Goal: Task Accomplishment & Management: Use online tool/utility

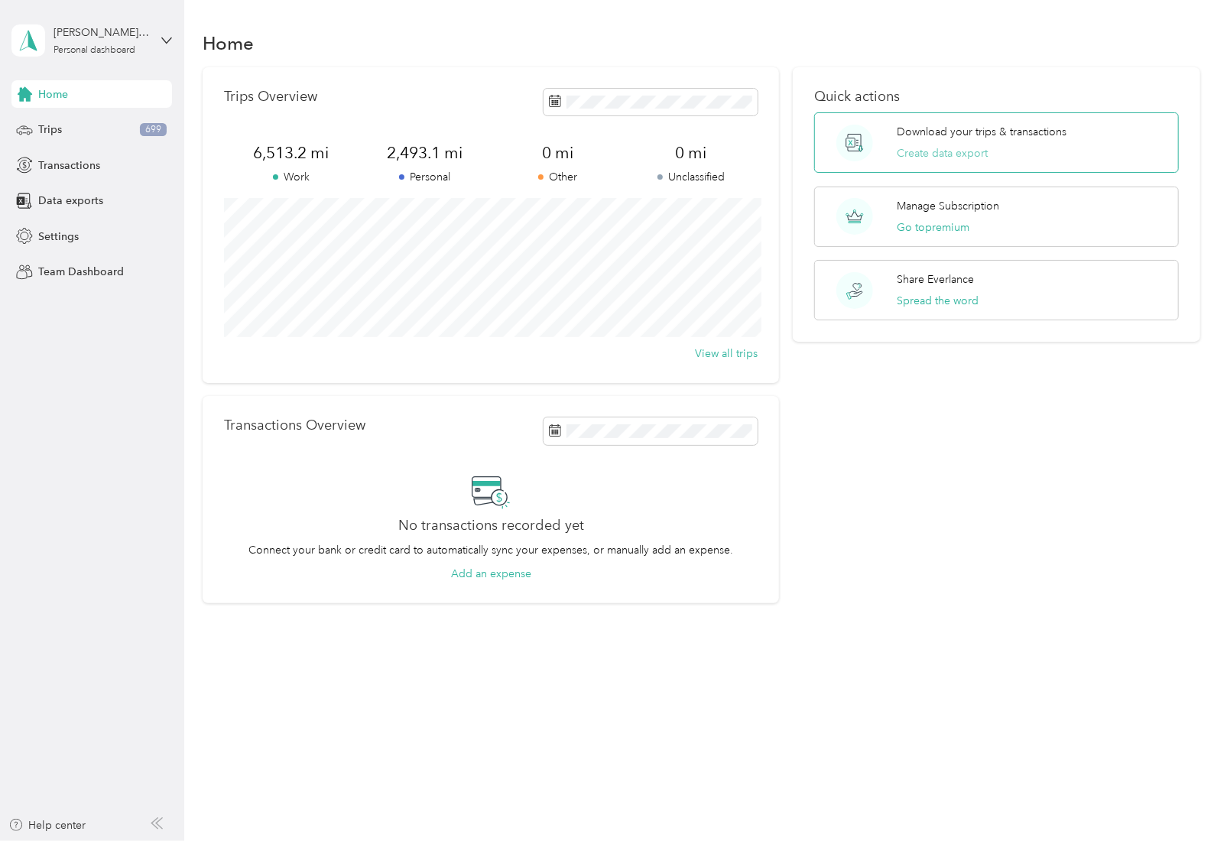
click at [933, 154] on button "Create data export" at bounding box center [942, 153] width 91 height 16
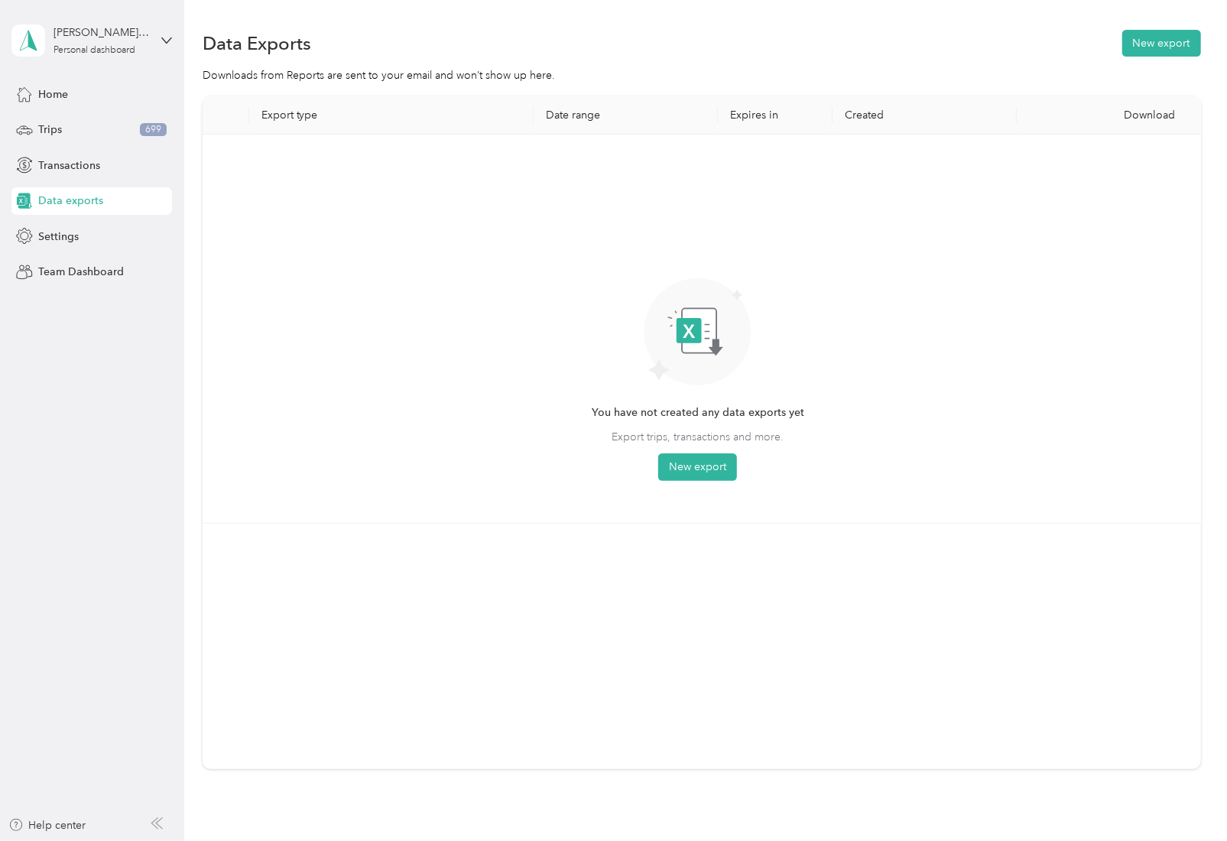
click at [676, 450] on div "You have not created any data exports yet Export trips, transactions and more. …" at bounding box center [698, 315] width 212 height 331
click at [684, 462] on button "New export" at bounding box center [697, 467] width 79 height 28
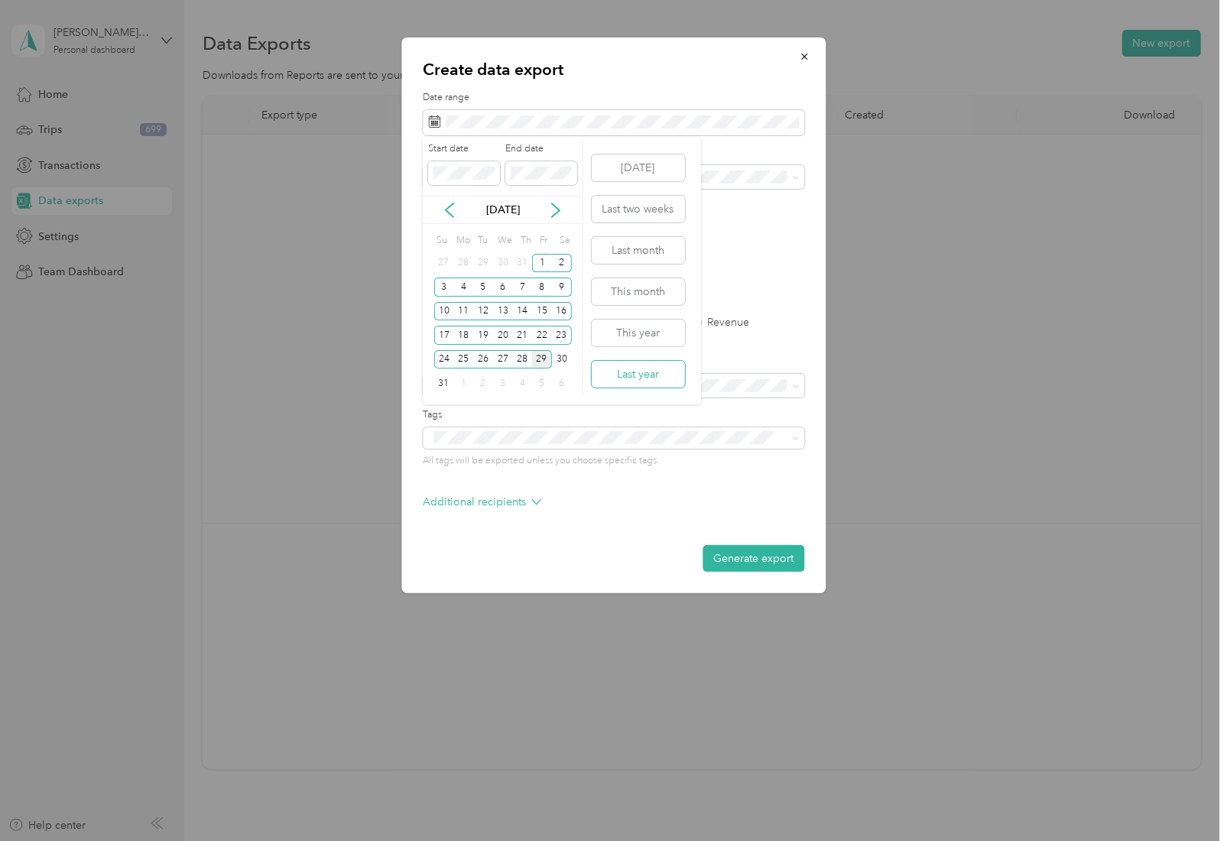
click at [628, 369] on button "Last year" at bounding box center [638, 374] width 93 height 27
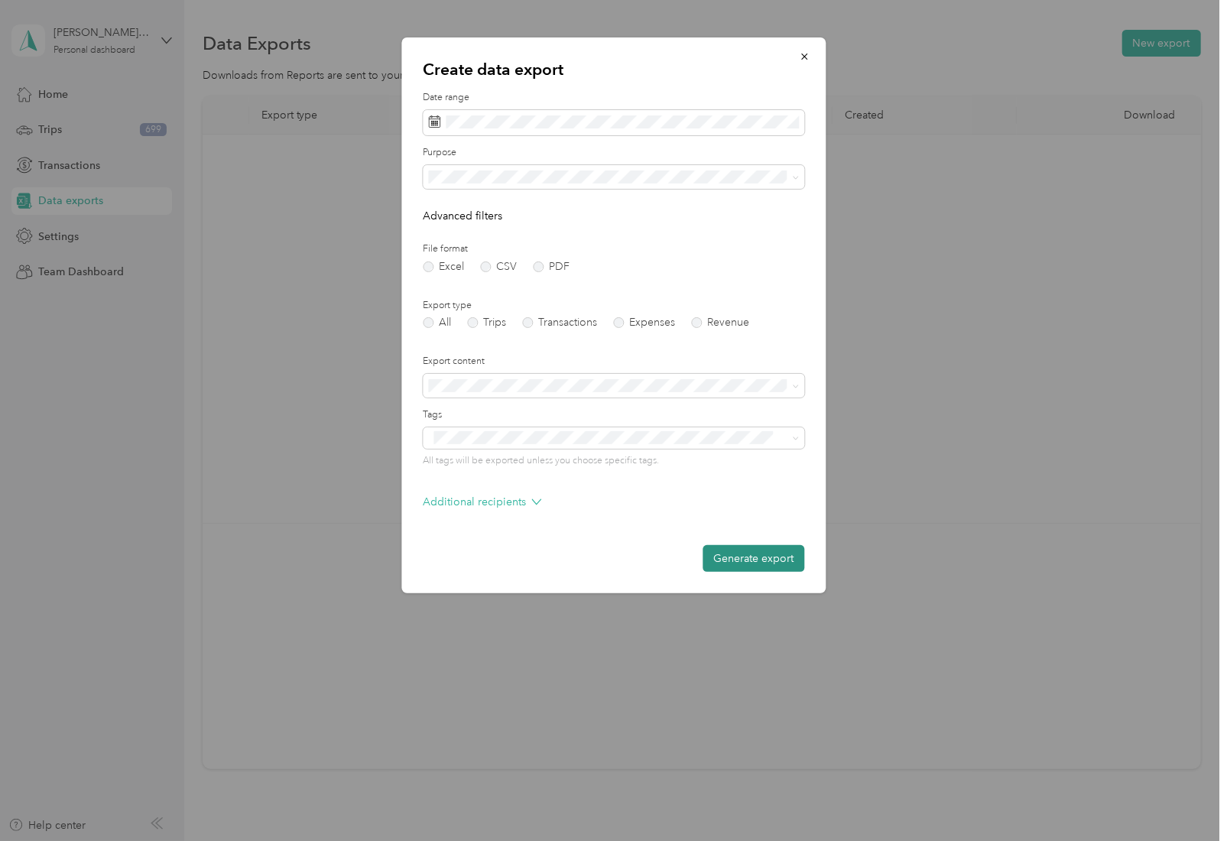
click at [741, 554] on button "Generate export" at bounding box center [753, 558] width 102 height 27
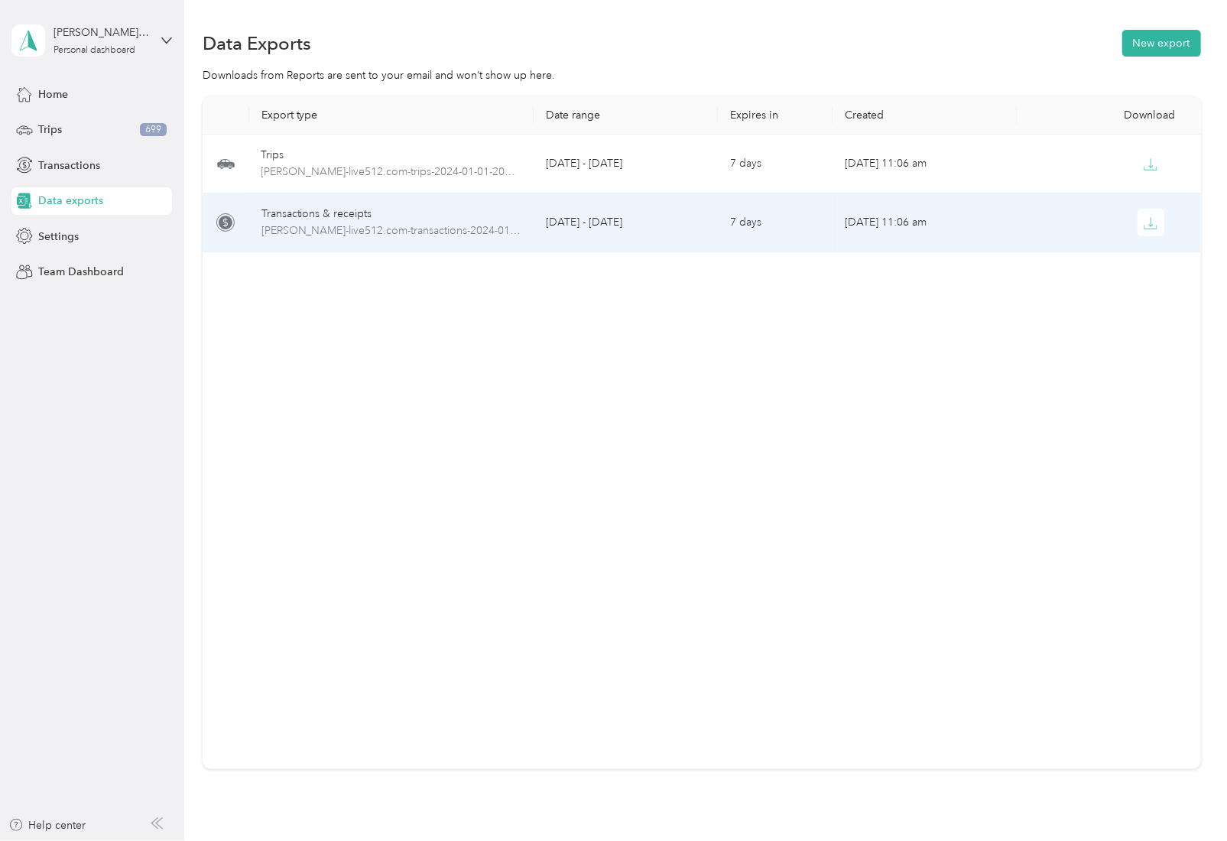
click at [796, 213] on td "7 days" at bounding box center [775, 222] width 115 height 59
drag, startPoint x: 1140, startPoint y: 225, endPoint x: 1148, endPoint y: 209, distance: 17.1
click at [1144, 225] on icon "button" at bounding box center [1151, 223] width 14 height 14
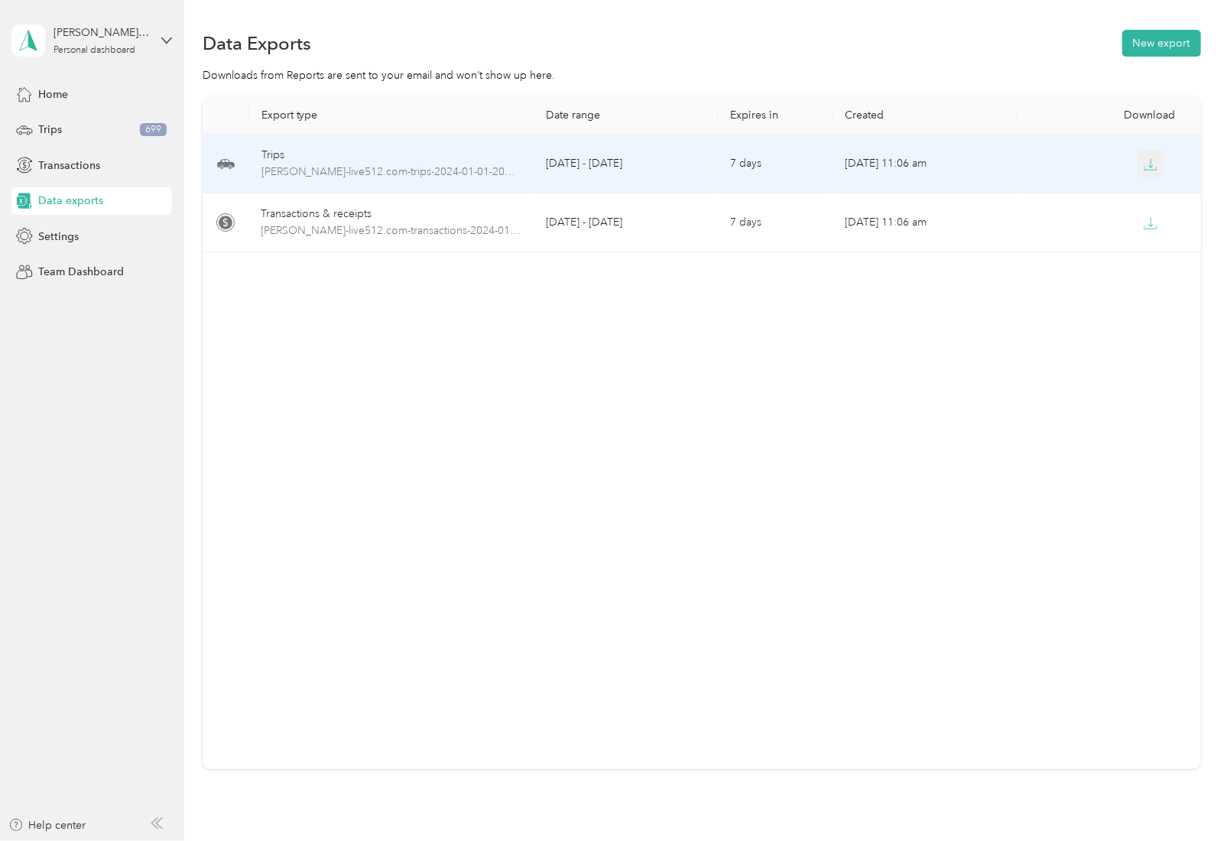
click at [1144, 157] on icon "button" at bounding box center [1151, 164] width 14 height 14
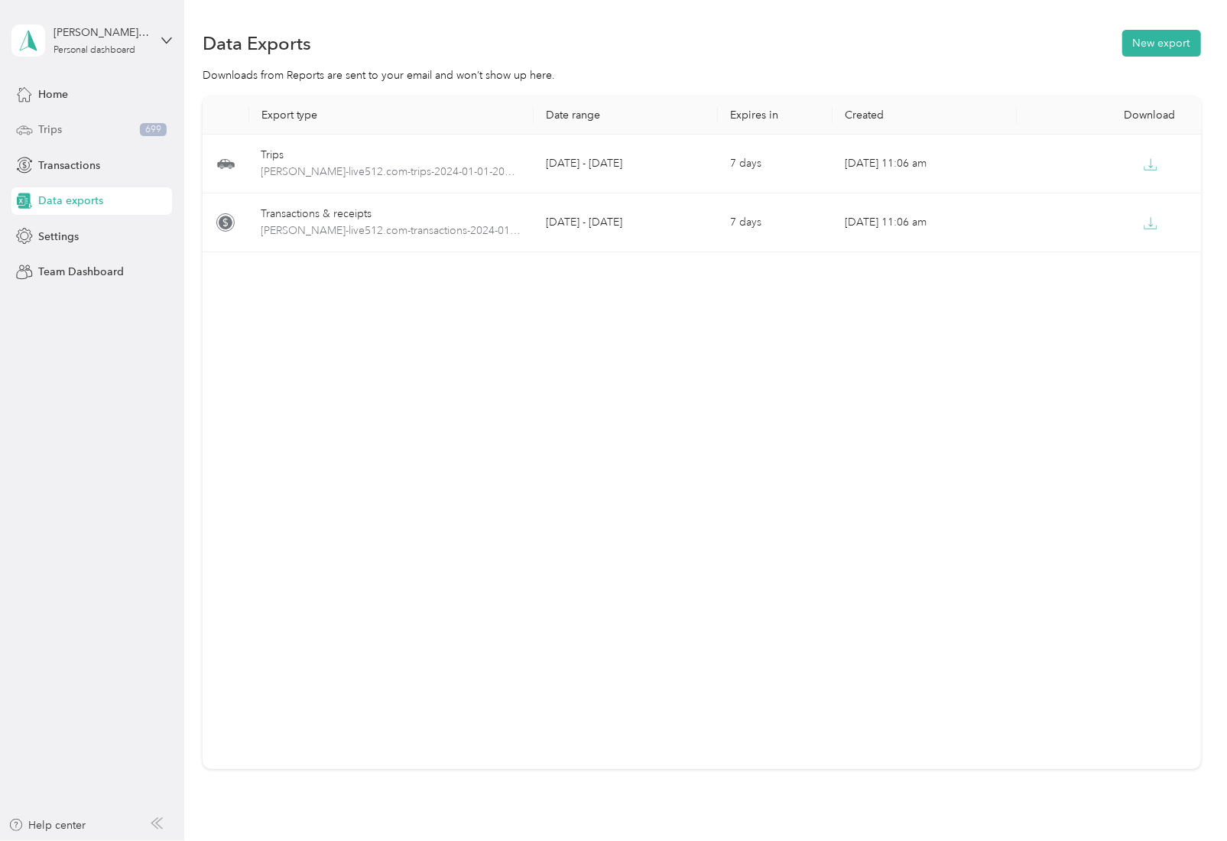
click at [50, 130] on span "Trips" at bounding box center [50, 130] width 24 height 16
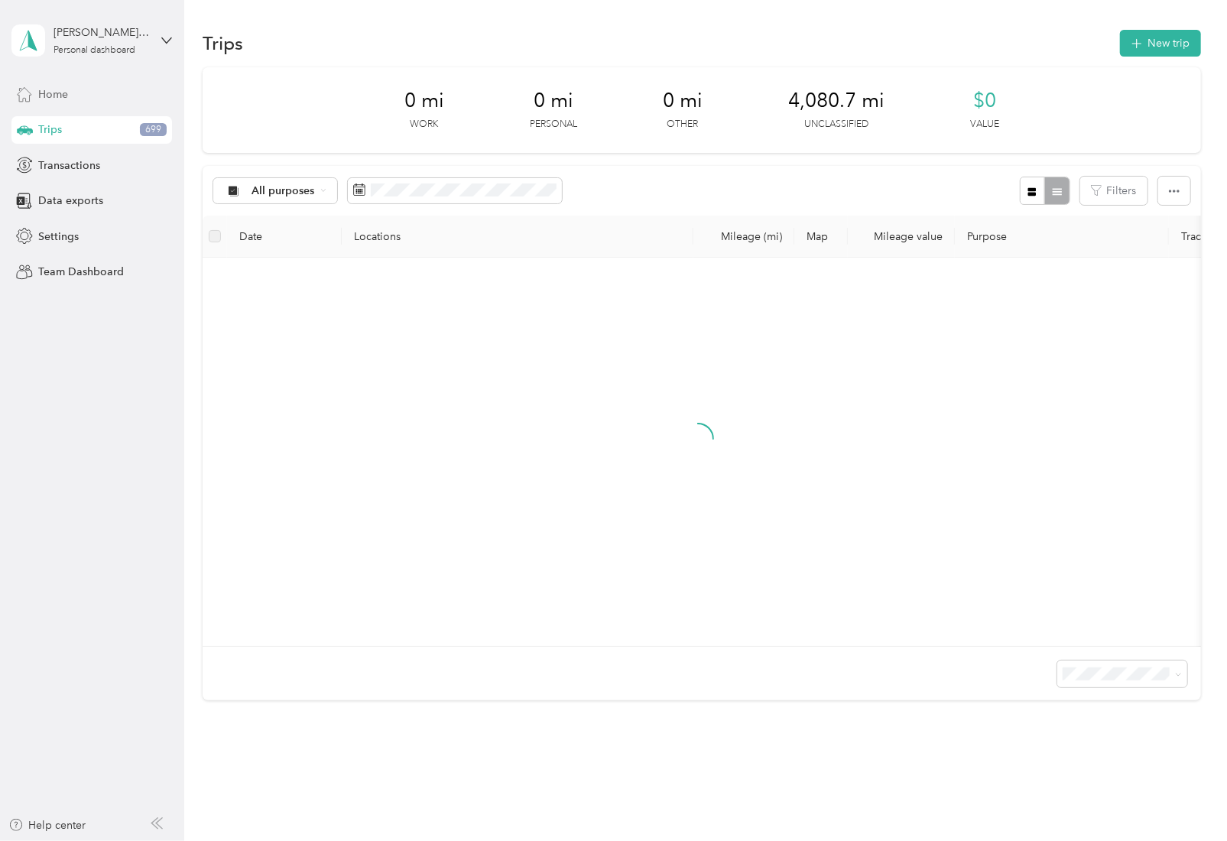
click at [59, 86] on div "Home" at bounding box center [91, 94] width 161 height 28
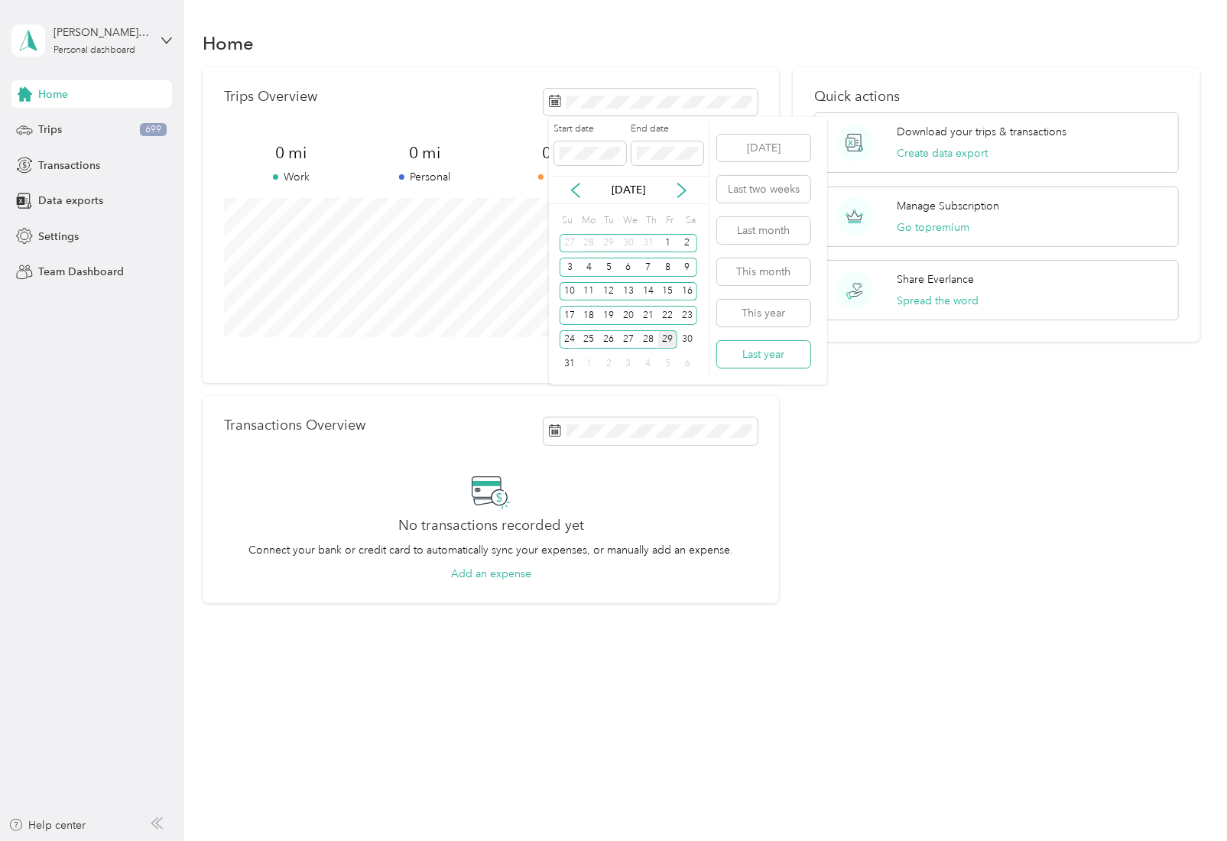
click at [753, 353] on button "Last year" at bounding box center [763, 354] width 93 height 27
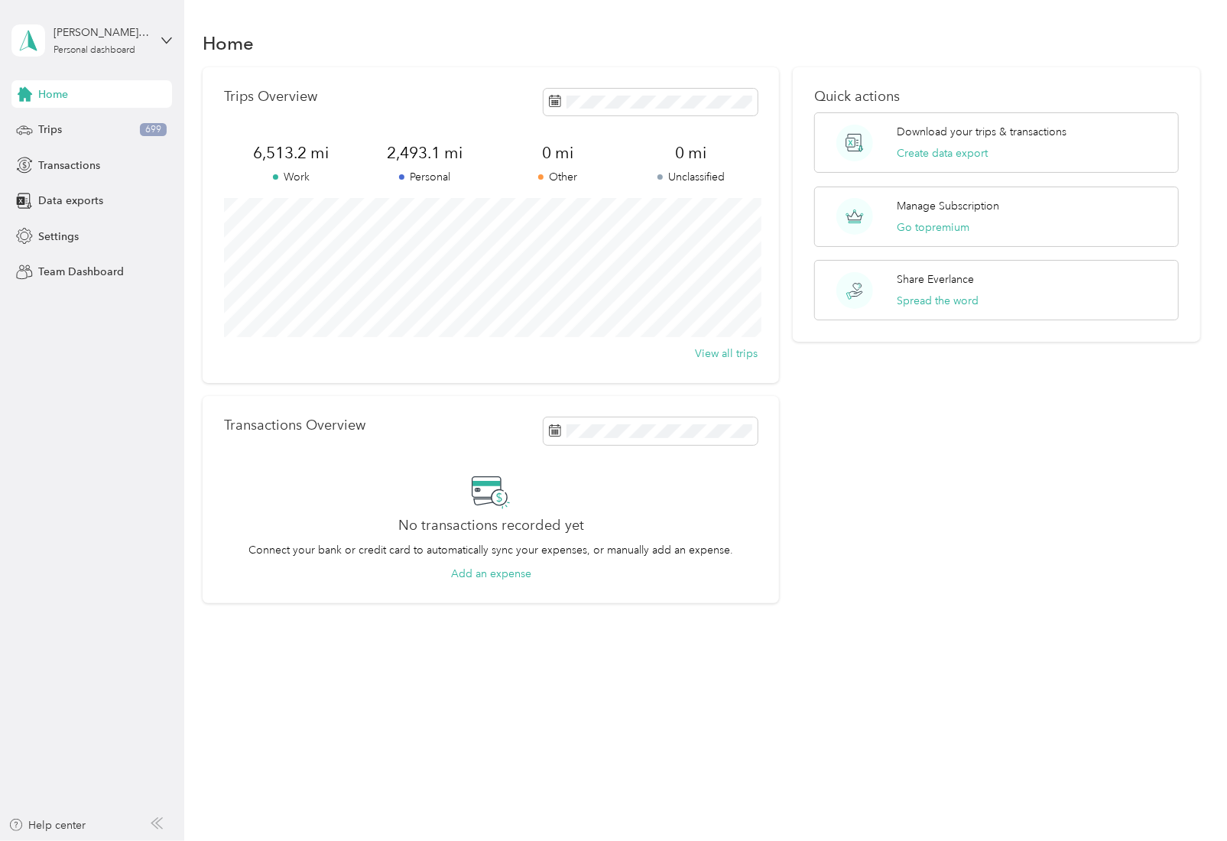
click at [404, 63] on section "Home Trips Overview 6,513.2 mi Work 2,493.1 mi Personal 0 mi Other 0 mi Unclass…" at bounding box center [702, 315] width 998 height 576
click at [407, 693] on div "Home Trips Overview 6,513.2 mi Work 2,493.1 mi Personal 0 mi Other 0 mi Unclass…" at bounding box center [701, 420] width 1035 height 841
